Goal: Information Seeking & Learning: Learn about a topic

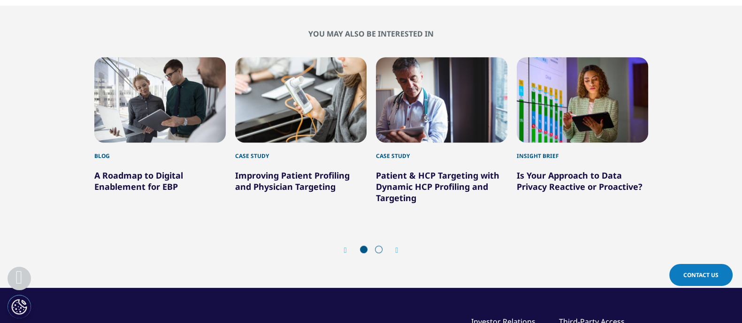
scroll to position [114, 553]
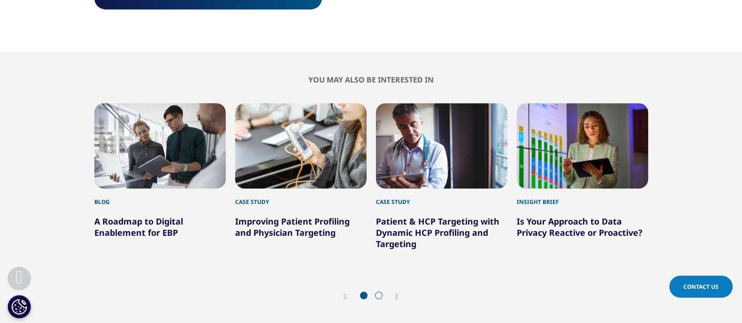
scroll to position [837, 0]
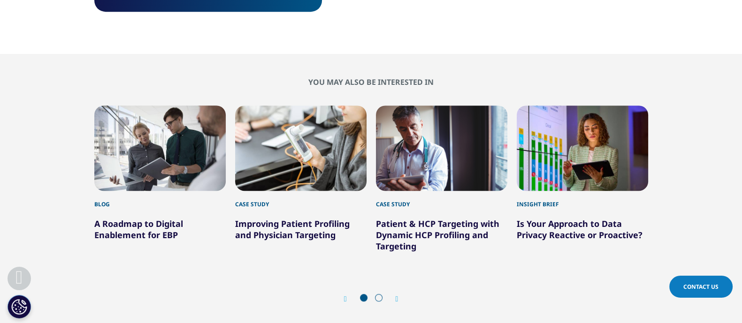
click at [378, 296] on span at bounding box center [379, 298] width 8 height 8
click at [398, 296] on icon "Next slide" at bounding box center [396, 300] width 3 height 8
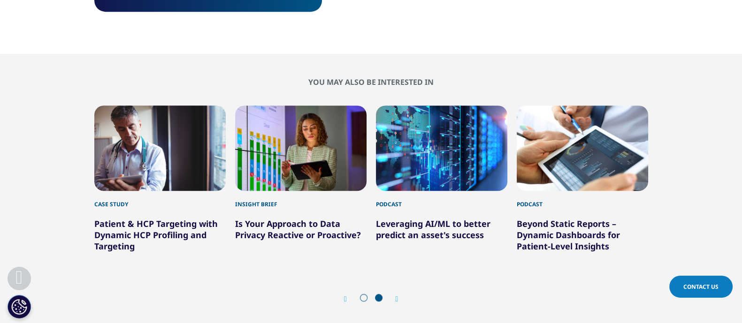
click at [398, 296] on icon "Next slide" at bounding box center [396, 300] width 3 height 8
click at [347, 297] on div "Prev" at bounding box center [350, 299] width 12 height 9
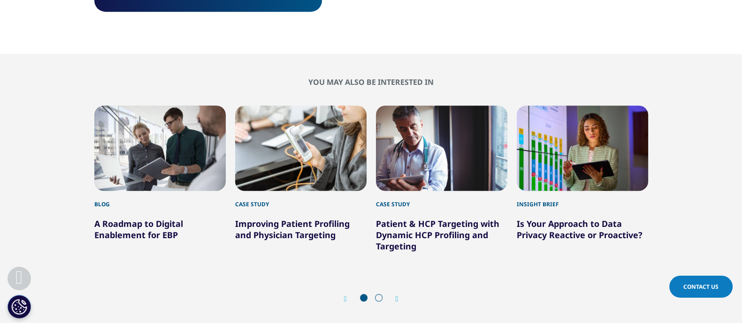
click at [347, 297] on div "Prev" at bounding box center [350, 299] width 12 height 9
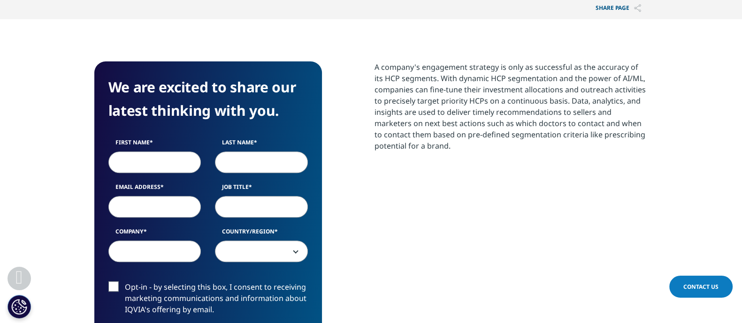
scroll to position [406, 0]
